Goal: Book appointment/travel/reservation

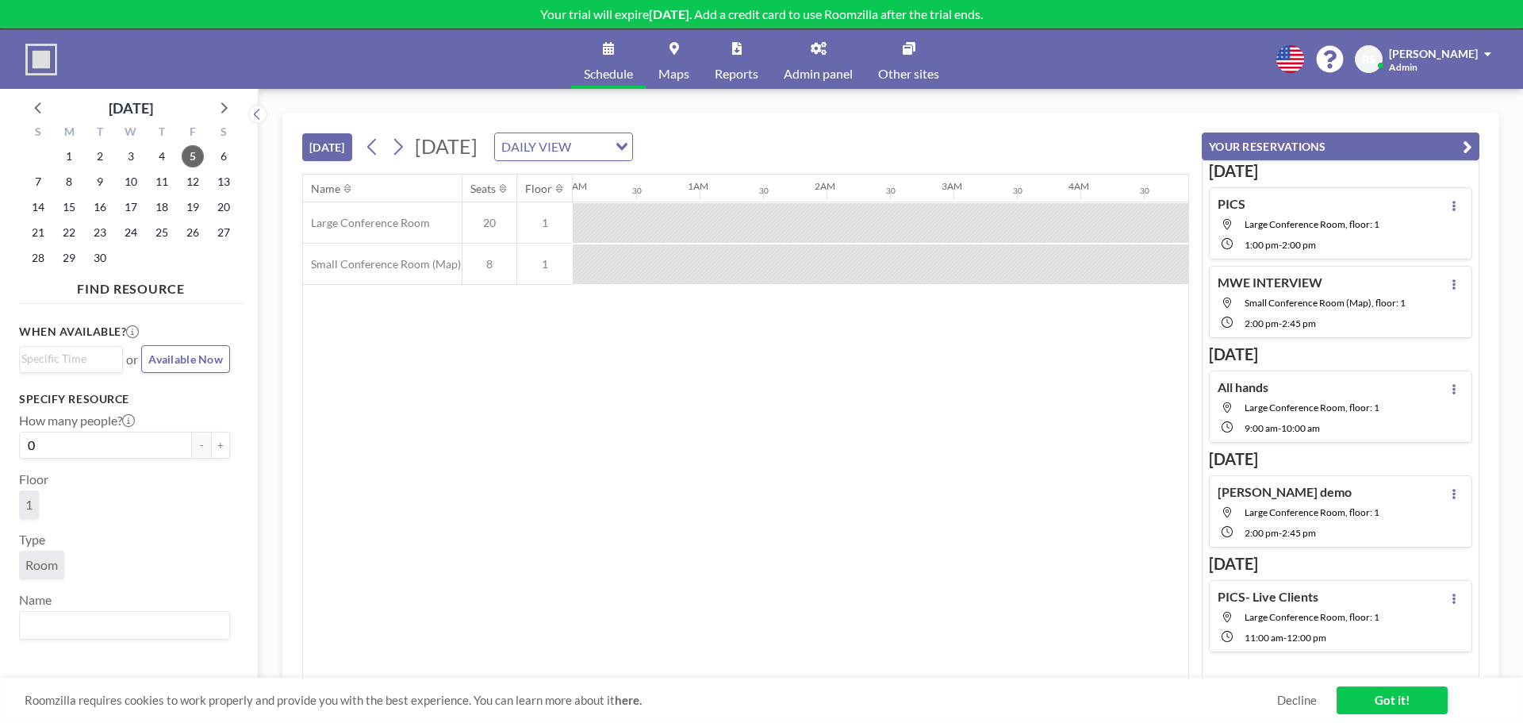
scroll to position [0, 1841]
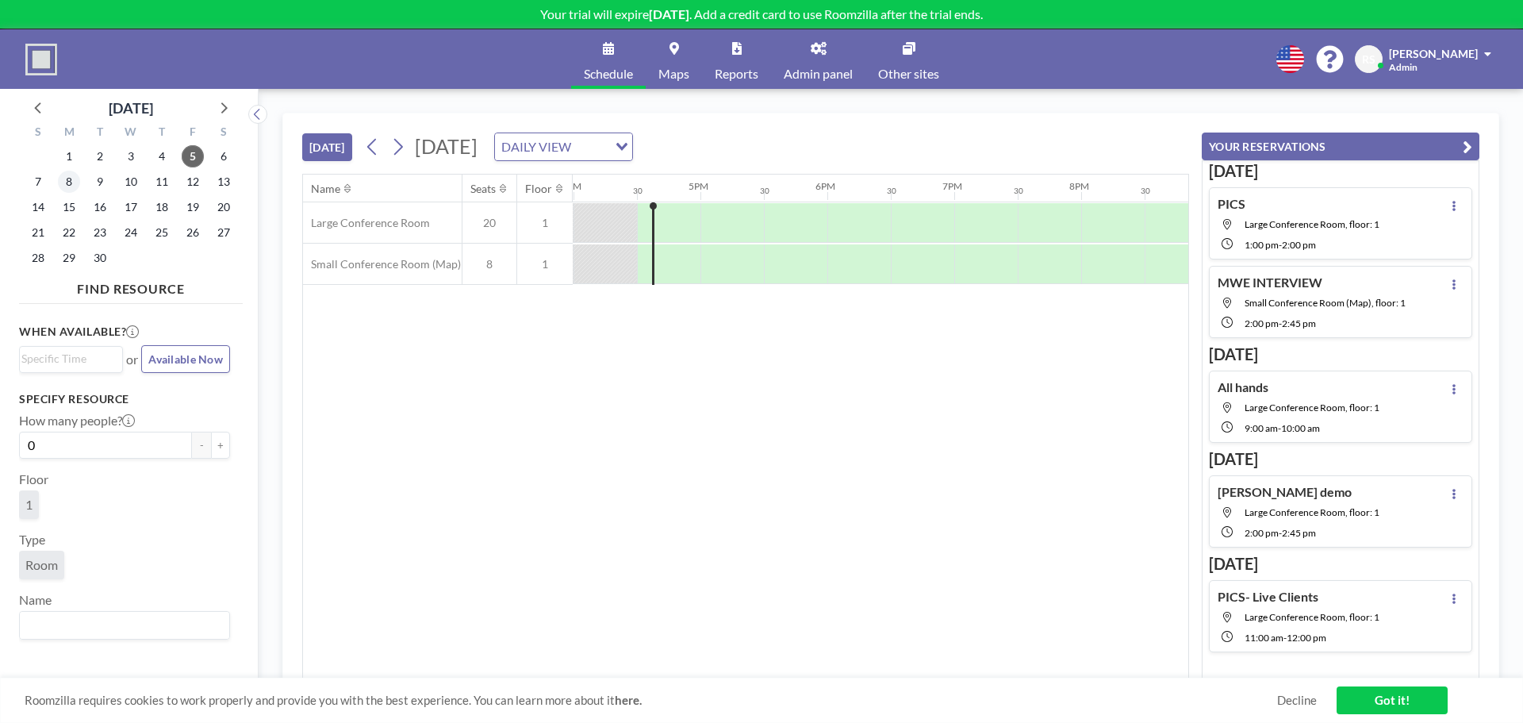
scroll to position [0, 2031]
click at [65, 180] on span "8" at bounding box center [69, 182] width 22 height 22
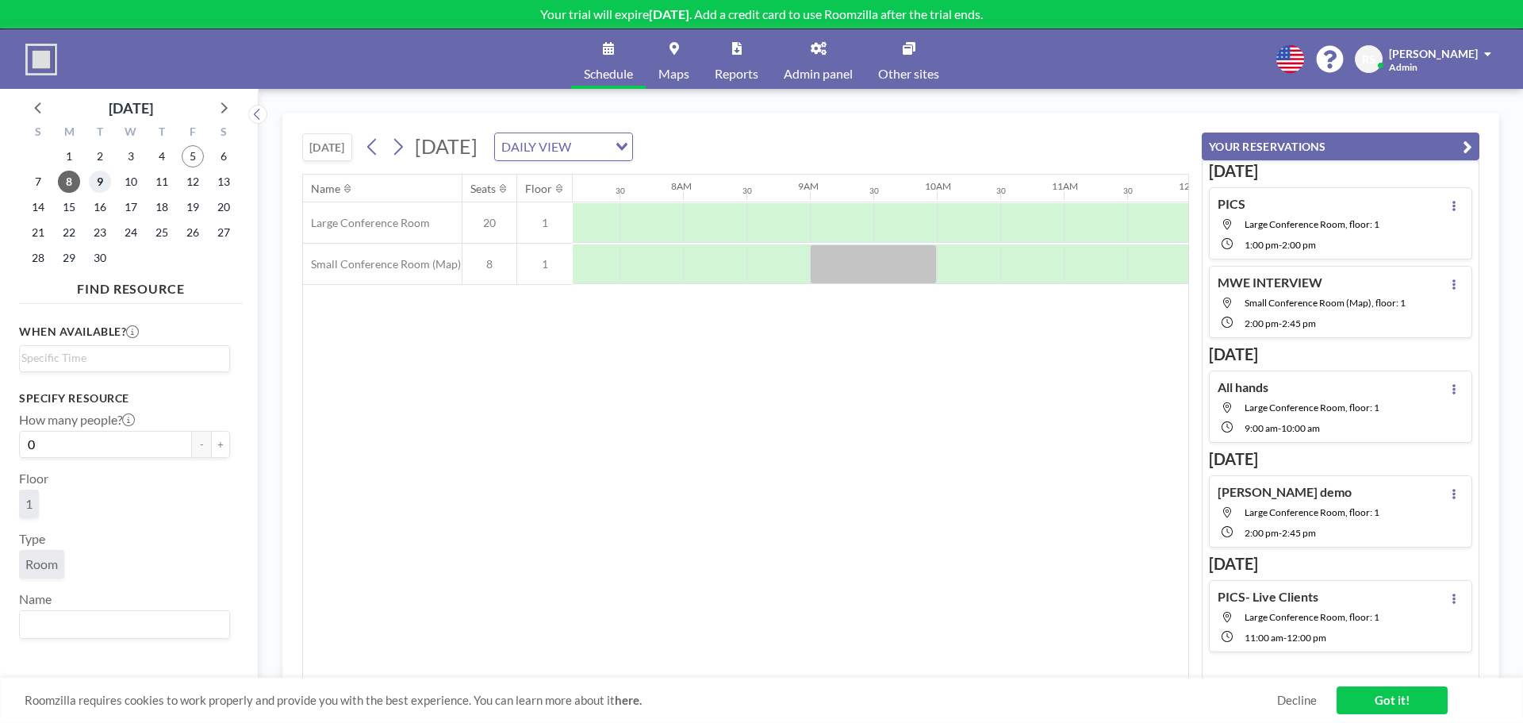
click at [101, 176] on span "9" at bounding box center [100, 182] width 22 height 22
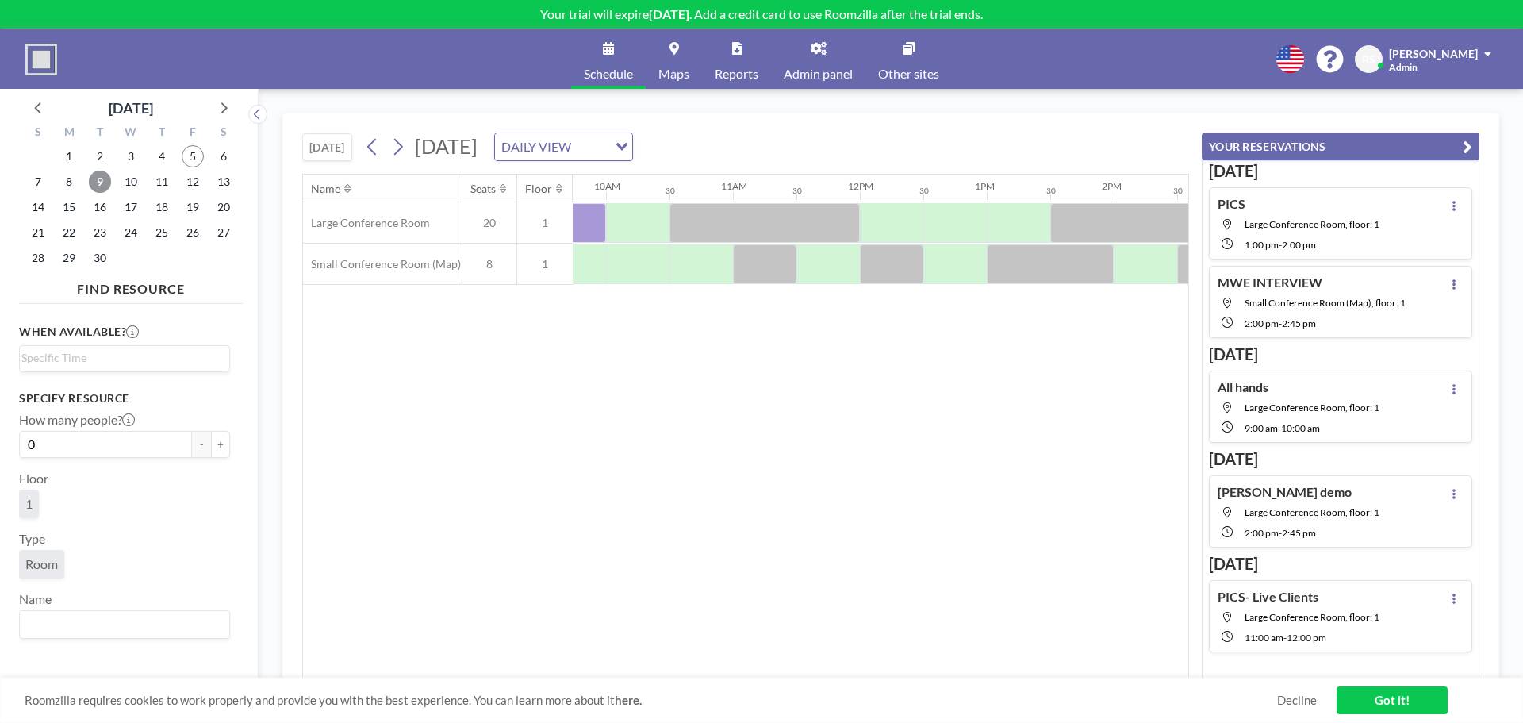
scroll to position [0, 1105]
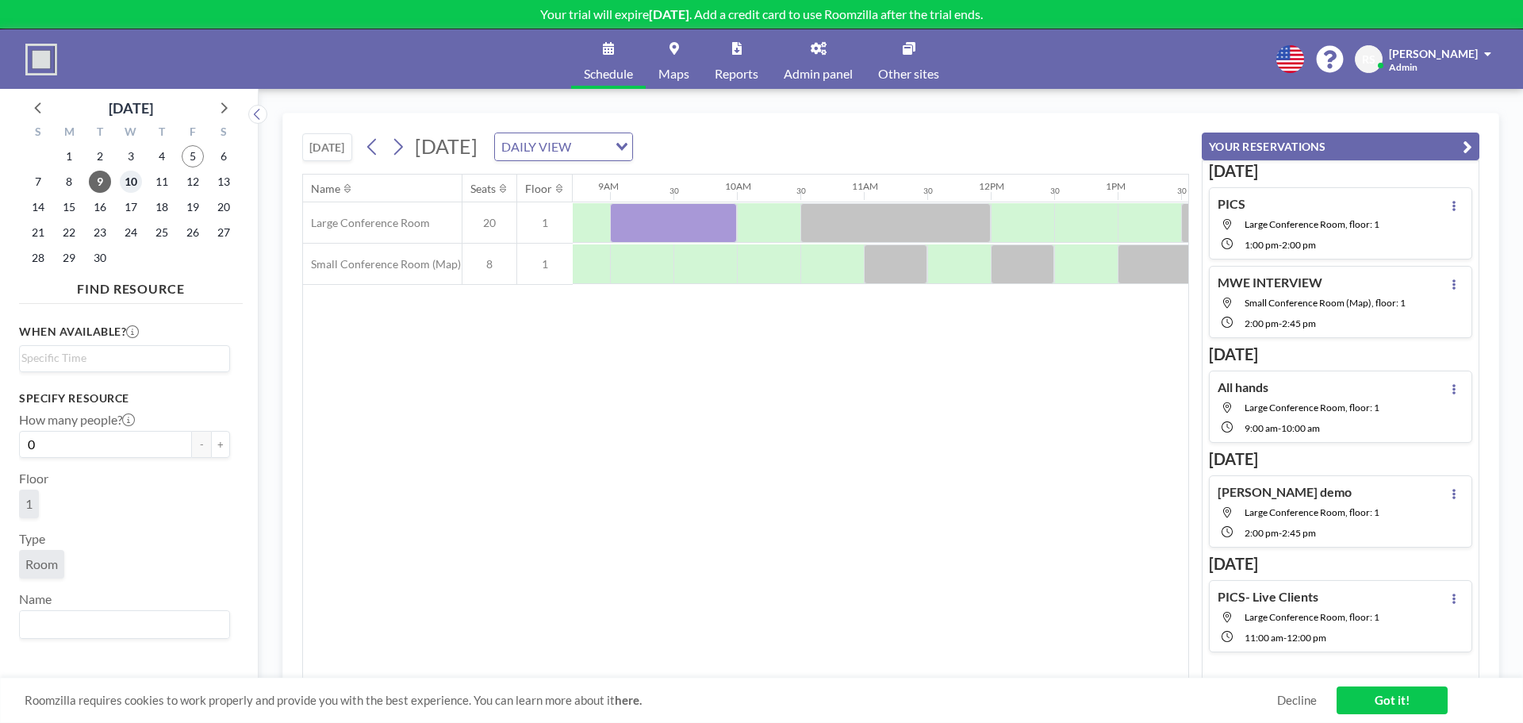
click at [125, 179] on span "10" at bounding box center [131, 182] width 22 height 22
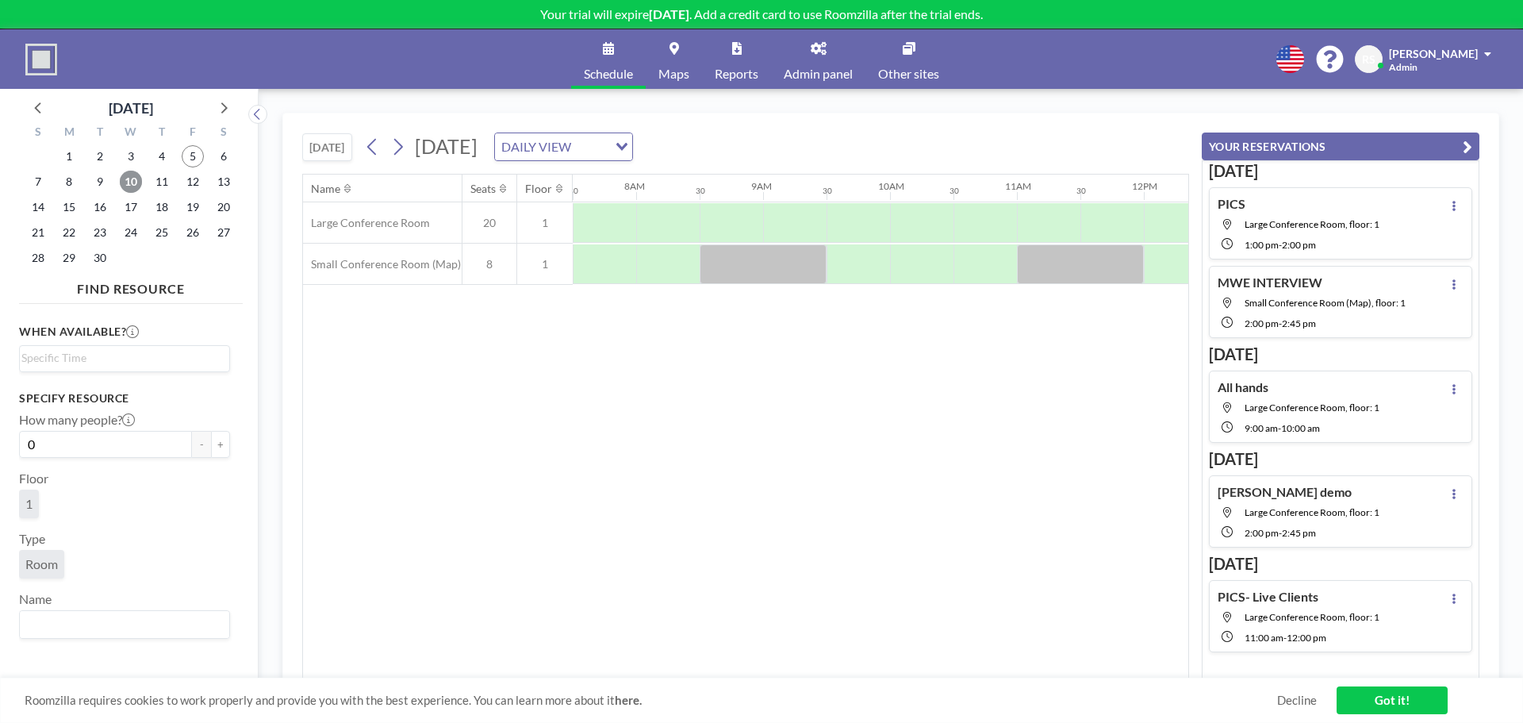
scroll to position [0, 1133]
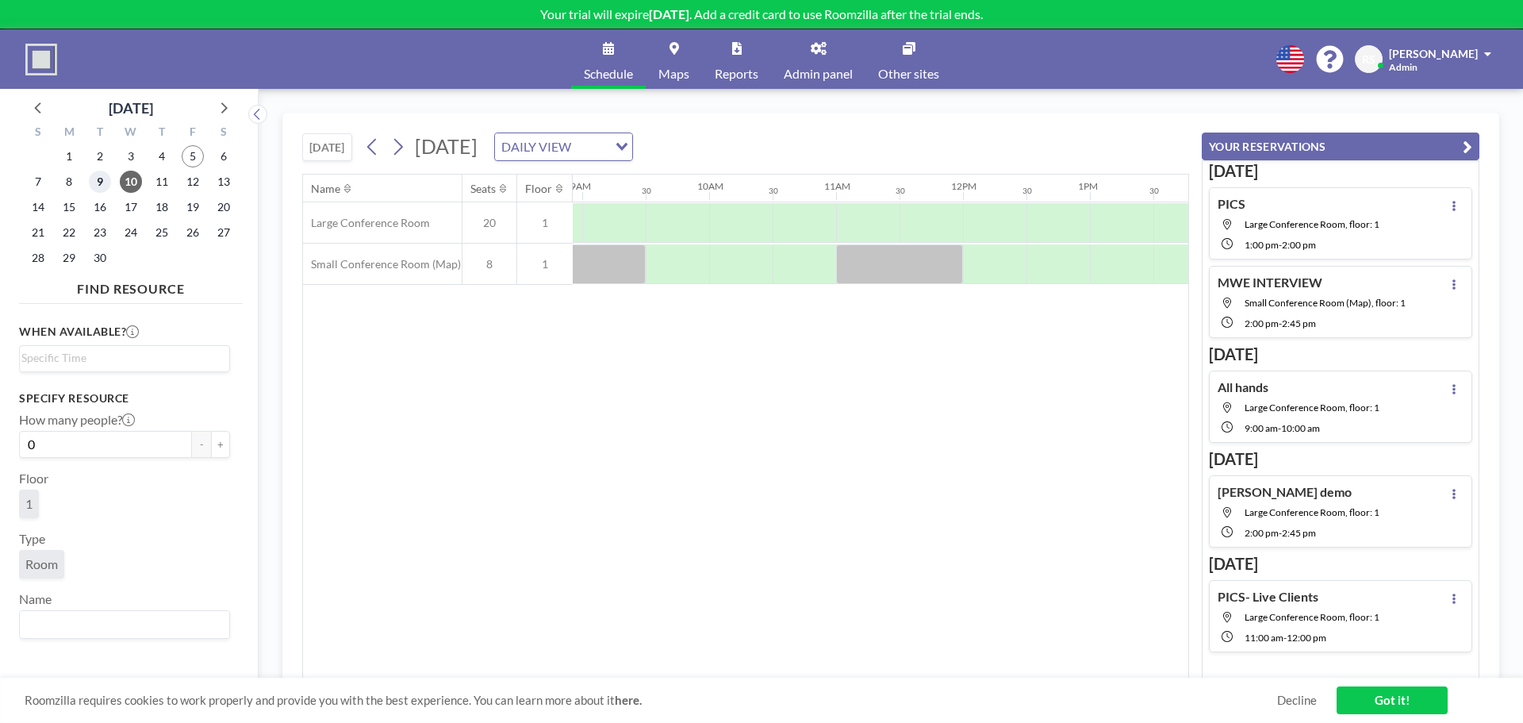
click at [106, 186] on span "9" at bounding box center [100, 182] width 22 height 22
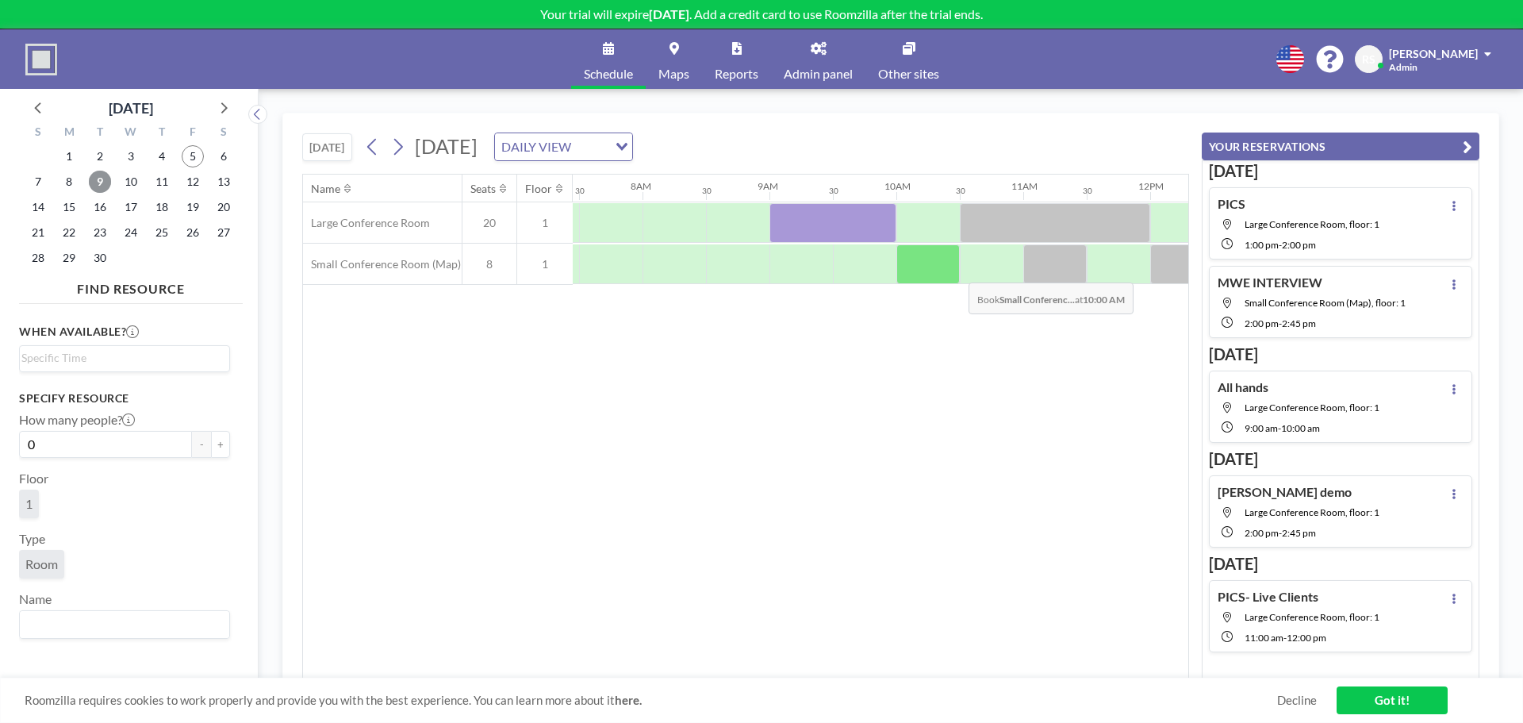
scroll to position [0, 952]
click at [197, 163] on span "5" at bounding box center [193, 156] width 22 height 22
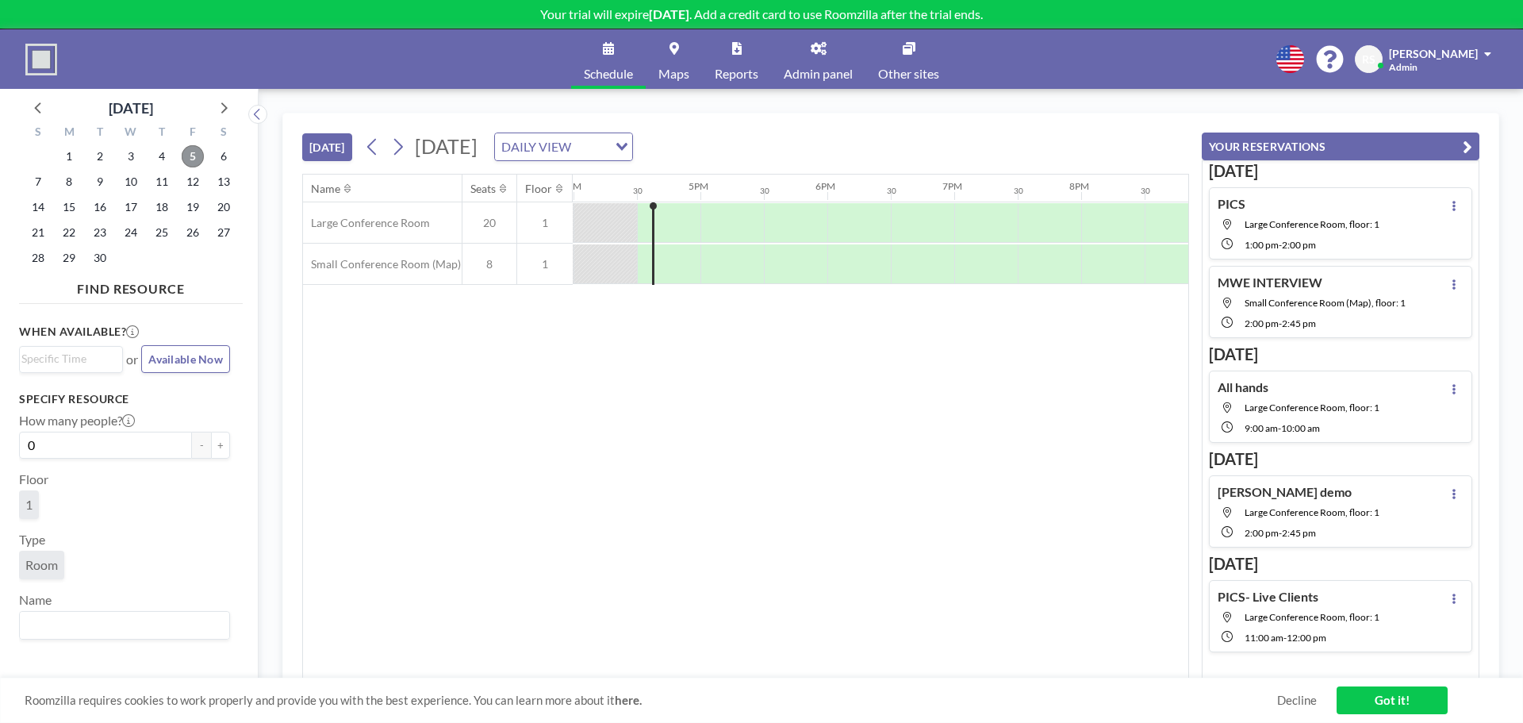
scroll to position [0, 2031]
